Goal: Find specific page/section: Find specific page/section

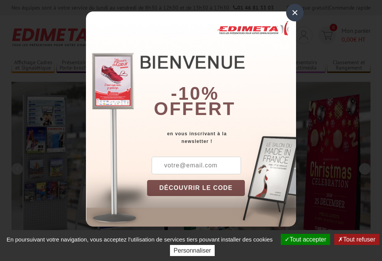
click at [302, 239] on button "Tout accepter" at bounding box center [305, 239] width 49 height 11
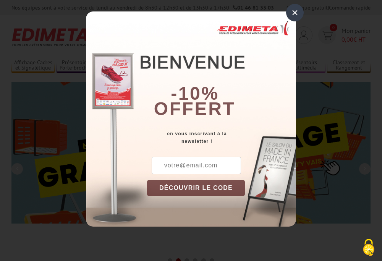
click at [295, 13] on div "×" at bounding box center [295, 13] width 18 height 18
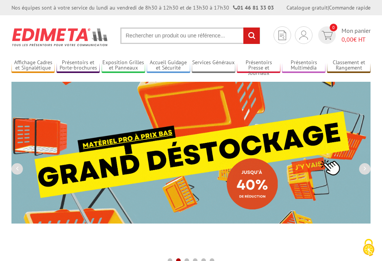
click at [0, 0] on div "Nos équipes sont à votre service du [DATE] au [DATE] de 8h30 à 12h30 et de 13h3…" at bounding box center [191, 7] width 382 height 15
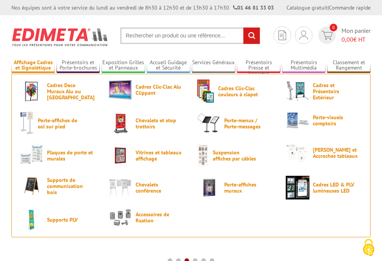
click at [33, 65] on link "Affichage Cadres et Signalétique" at bounding box center [32, 65] width 43 height 13
